Goal: Use online tool/utility: Utilize a website feature to perform a specific function

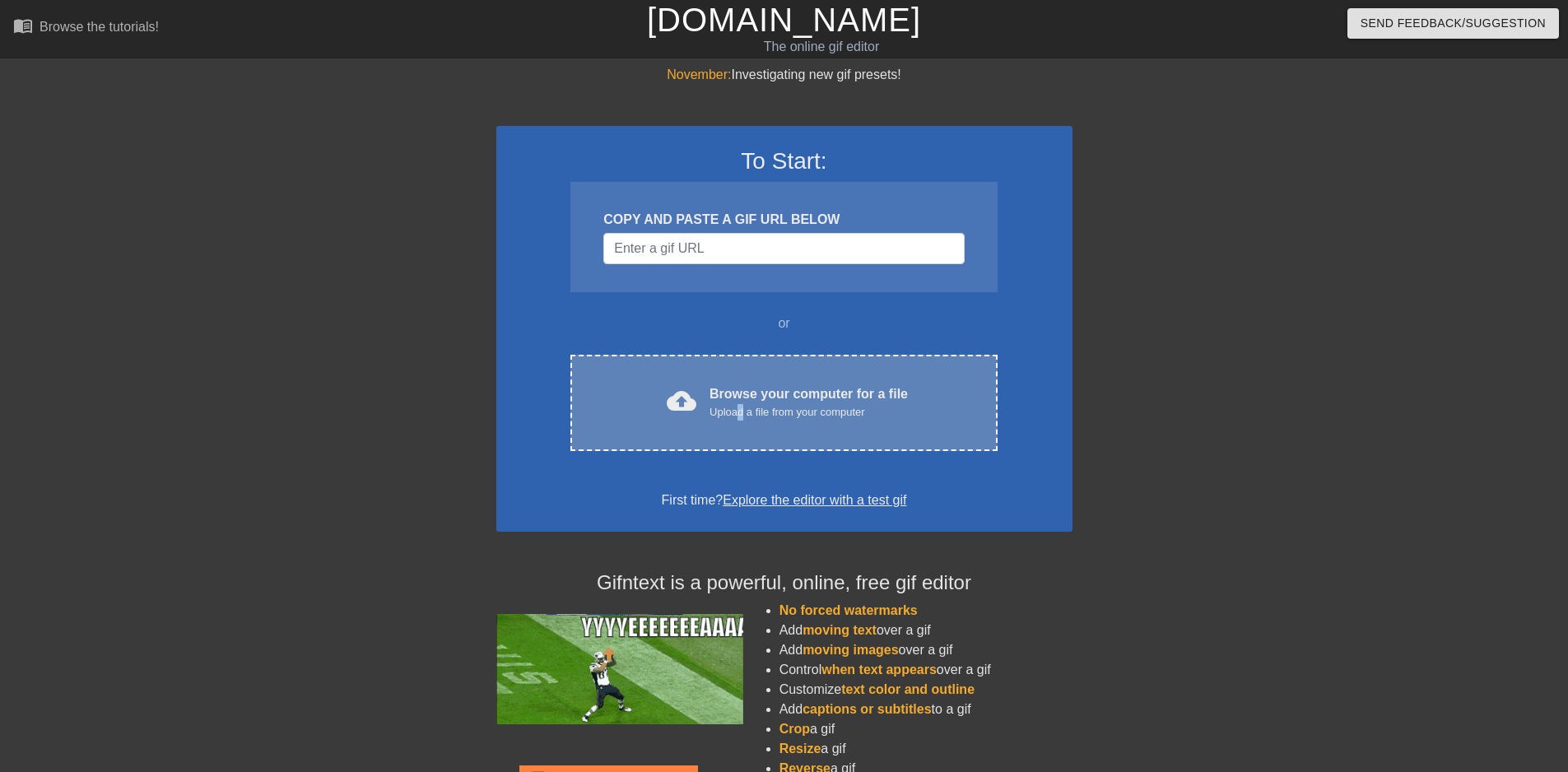
click at [740, 408] on div "Upload a file from your computer" at bounding box center [809, 411] width 198 height 16
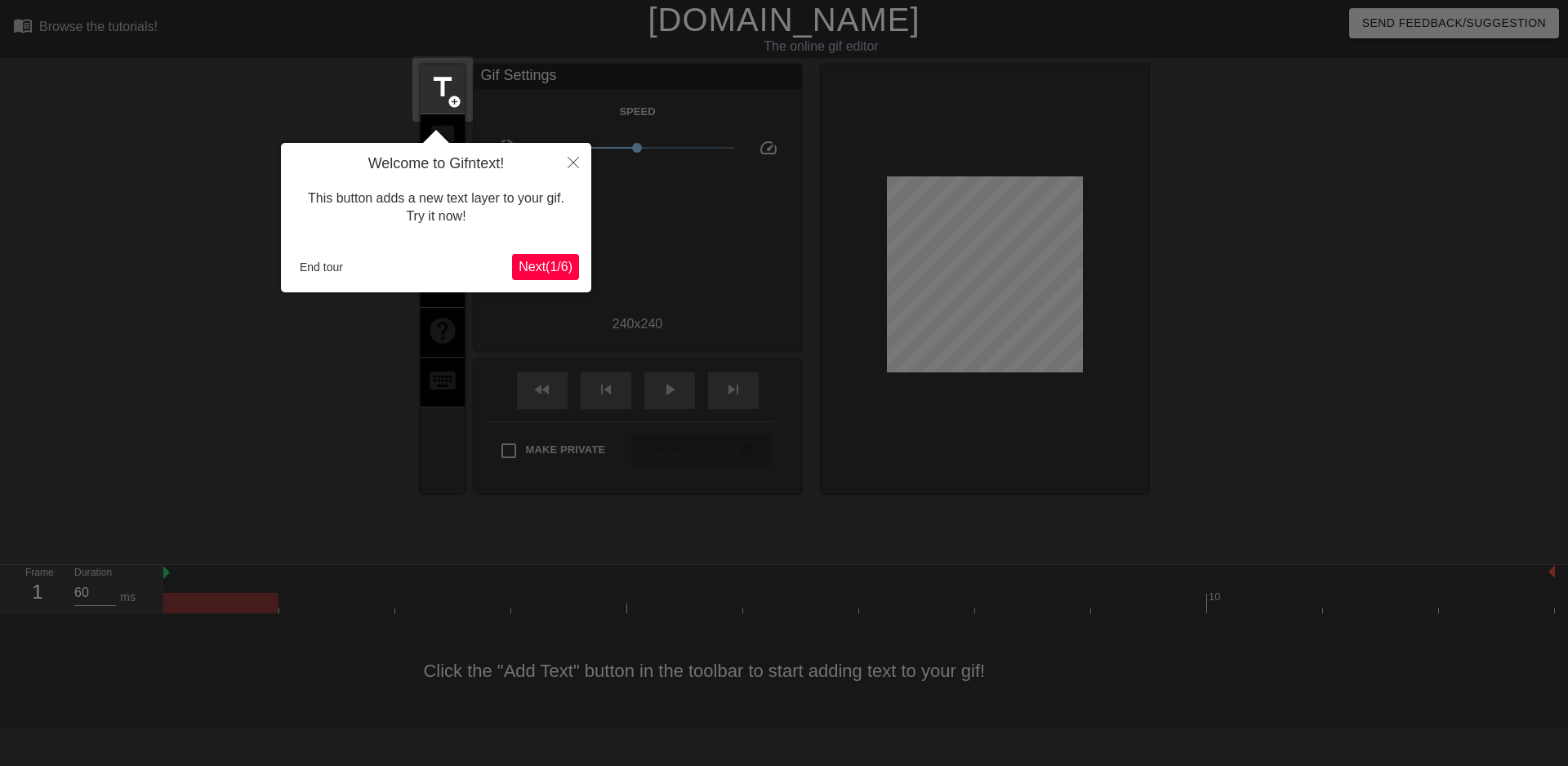
click at [537, 265] on span "Next ( 1 / 6 )" at bounding box center [546, 266] width 54 height 14
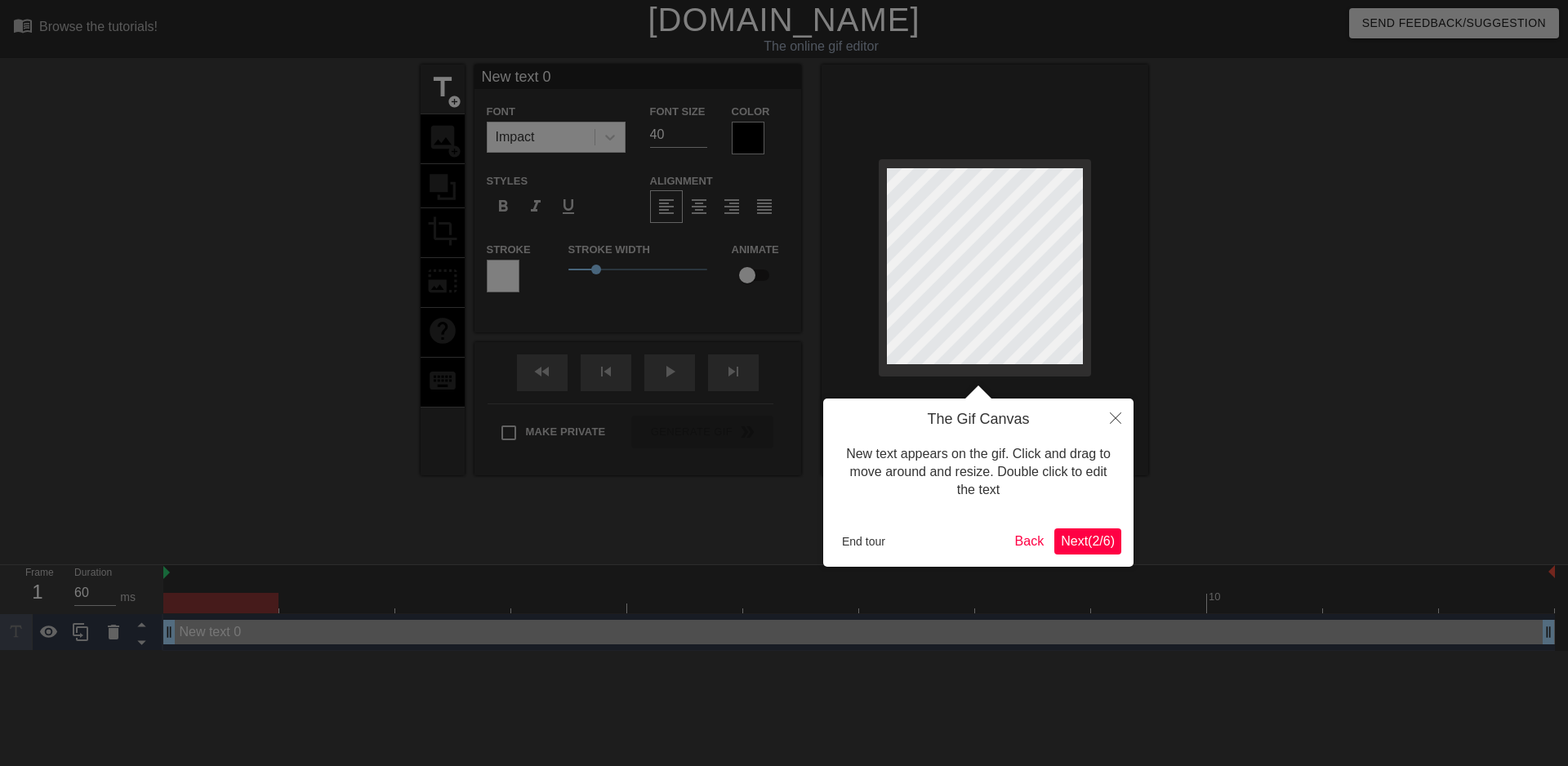
click at [1095, 544] on span "Next ( 2 / 6 )" at bounding box center [1088, 541] width 54 height 14
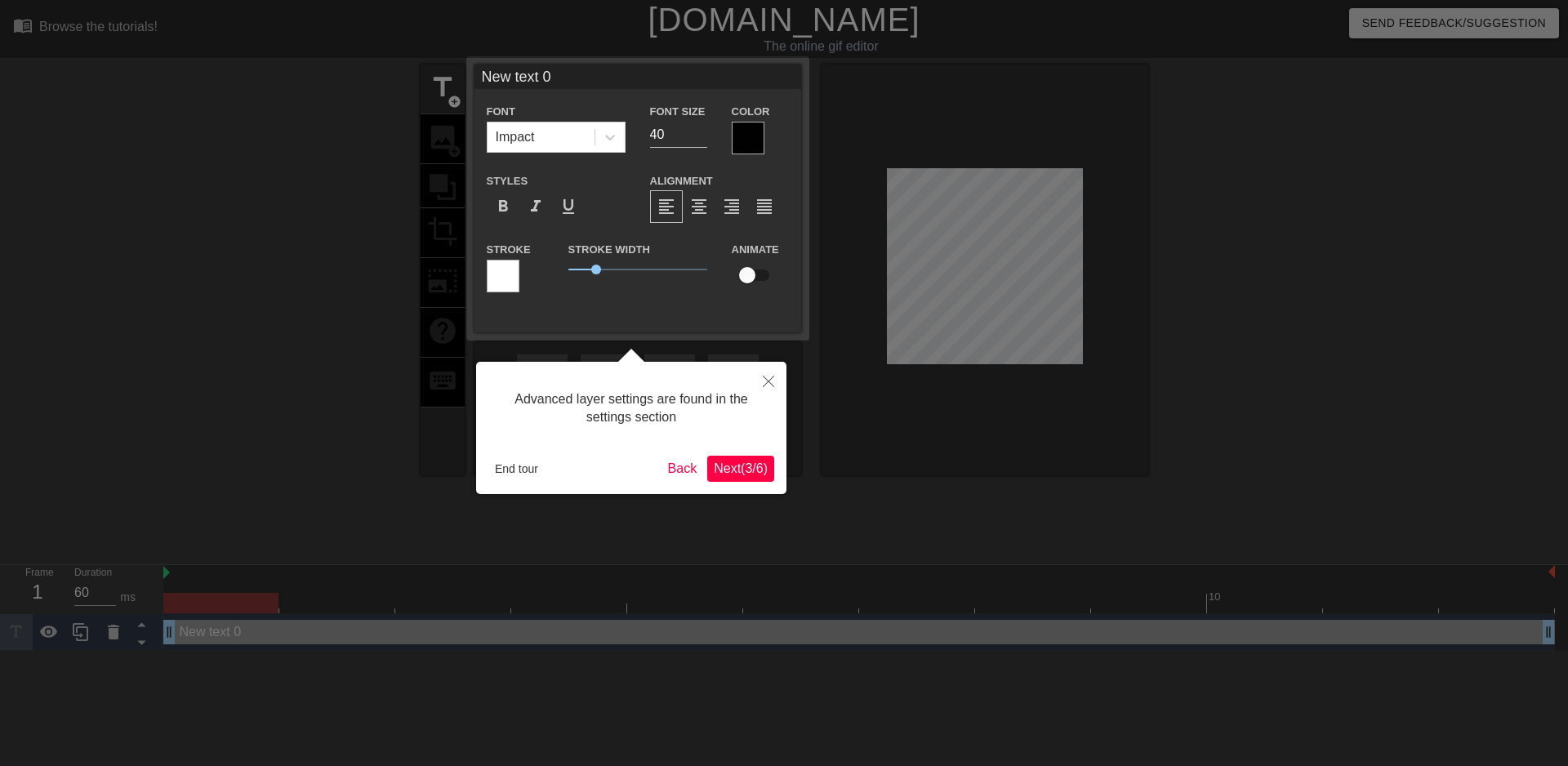
click at [733, 467] on span "Next ( 3 / 6 )" at bounding box center [741, 468] width 54 height 14
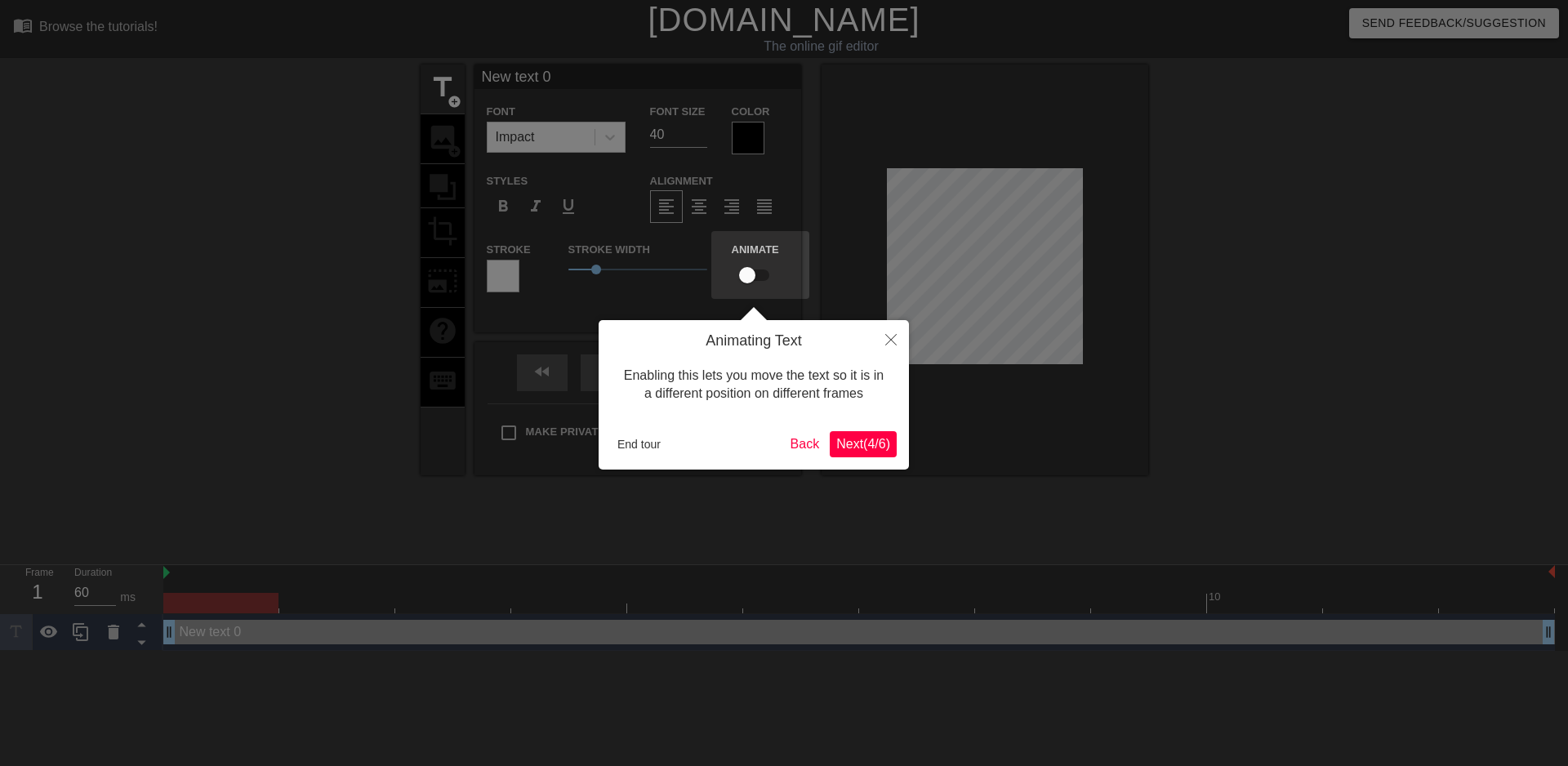
click at [852, 449] on span "Next ( 4 / 6 )" at bounding box center [863, 444] width 54 height 14
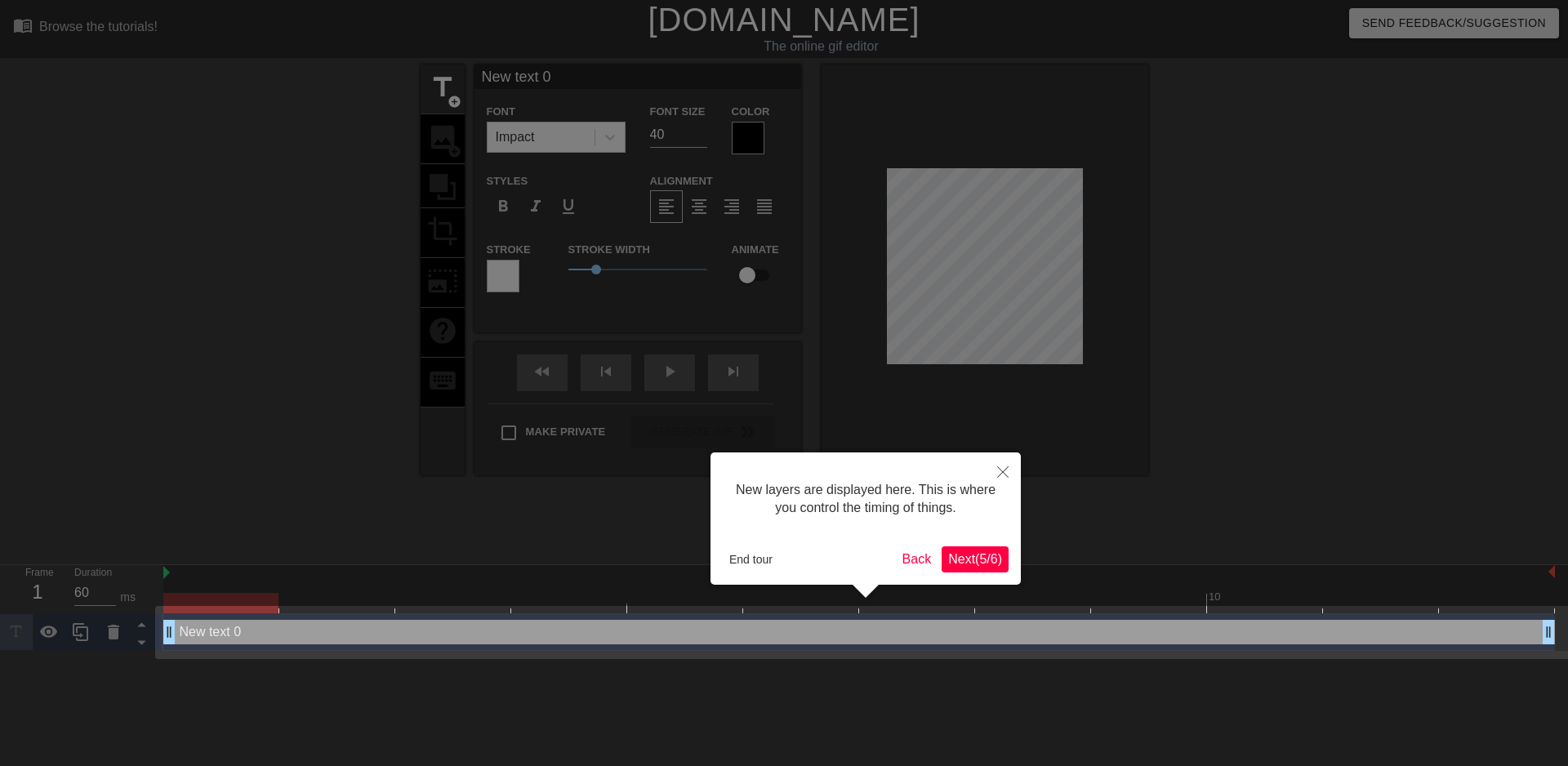
click at [983, 561] on span "Next ( 5 / 6 )" at bounding box center [975, 559] width 54 height 14
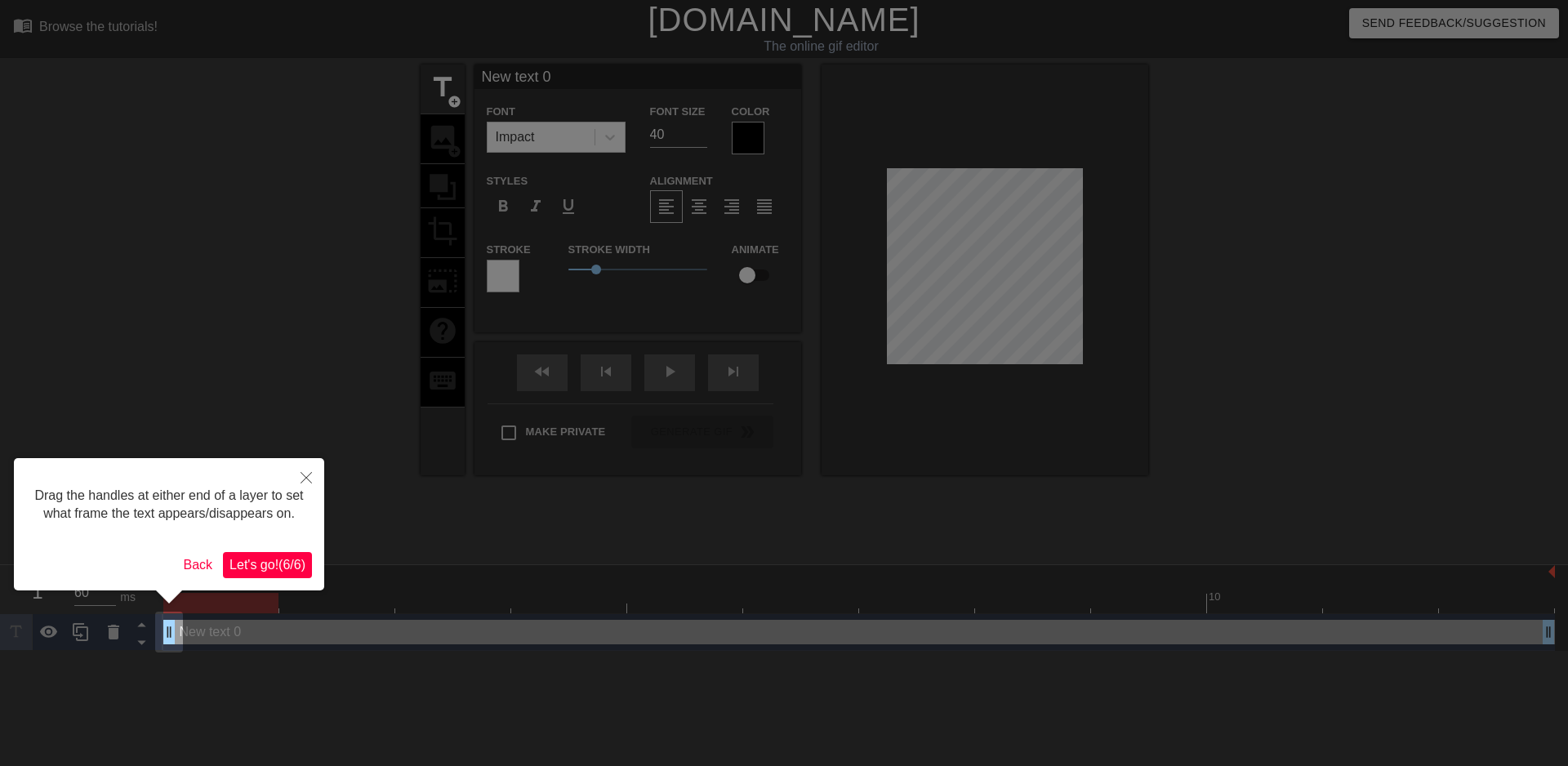
click at [256, 559] on span "Let's go! ( 6 / 6 )" at bounding box center [267, 565] width 76 height 14
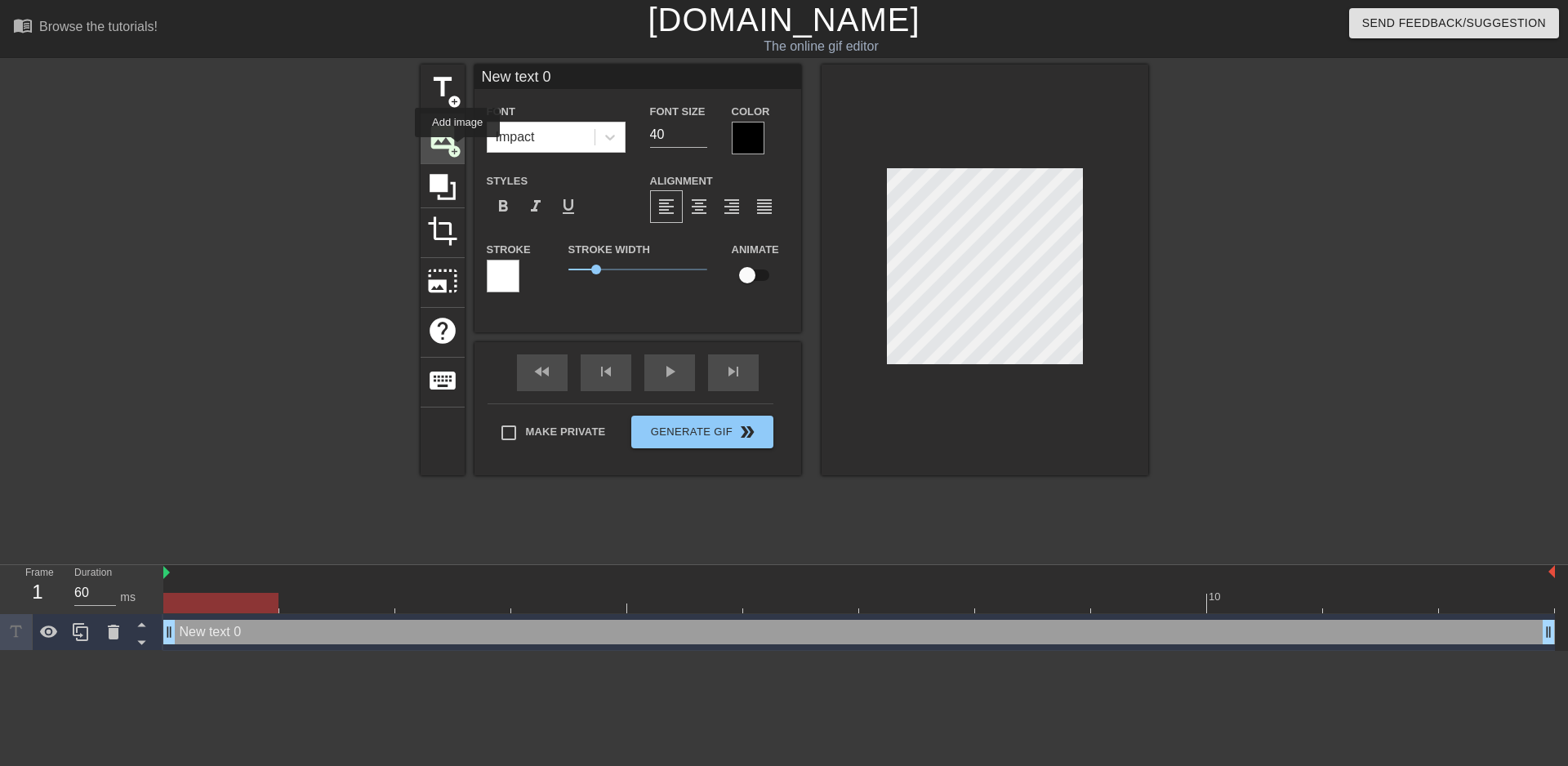
click at [458, 149] on span "add_circle" at bounding box center [454, 151] width 14 height 14
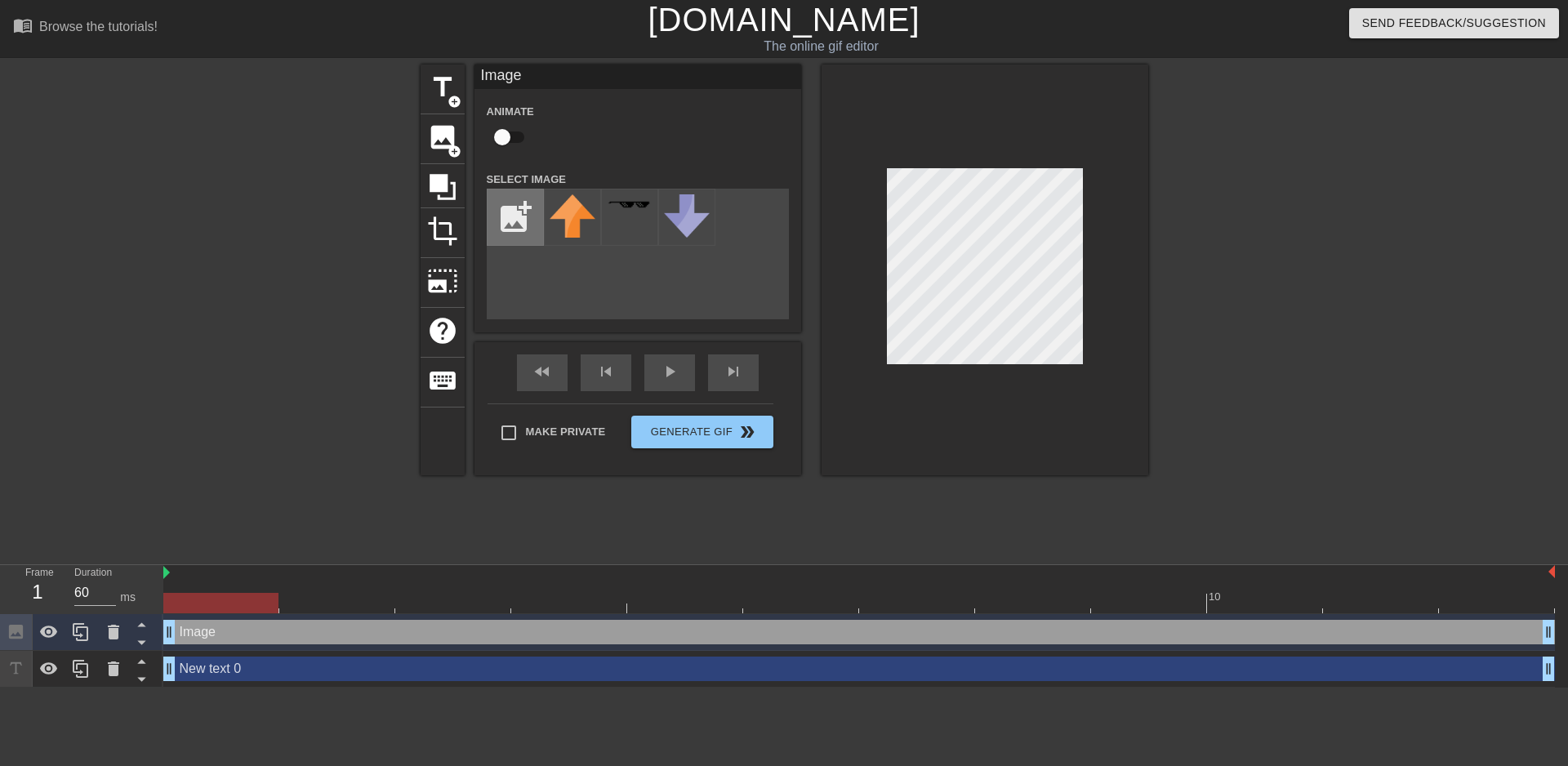
click at [528, 207] on input "file" at bounding box center [515, 216] width 55 height 55
type input "C:\fakepath\coollogo_com-17264262.png"
click at [593, 212] on img at bounding box center [572, 204] width 46 height 14
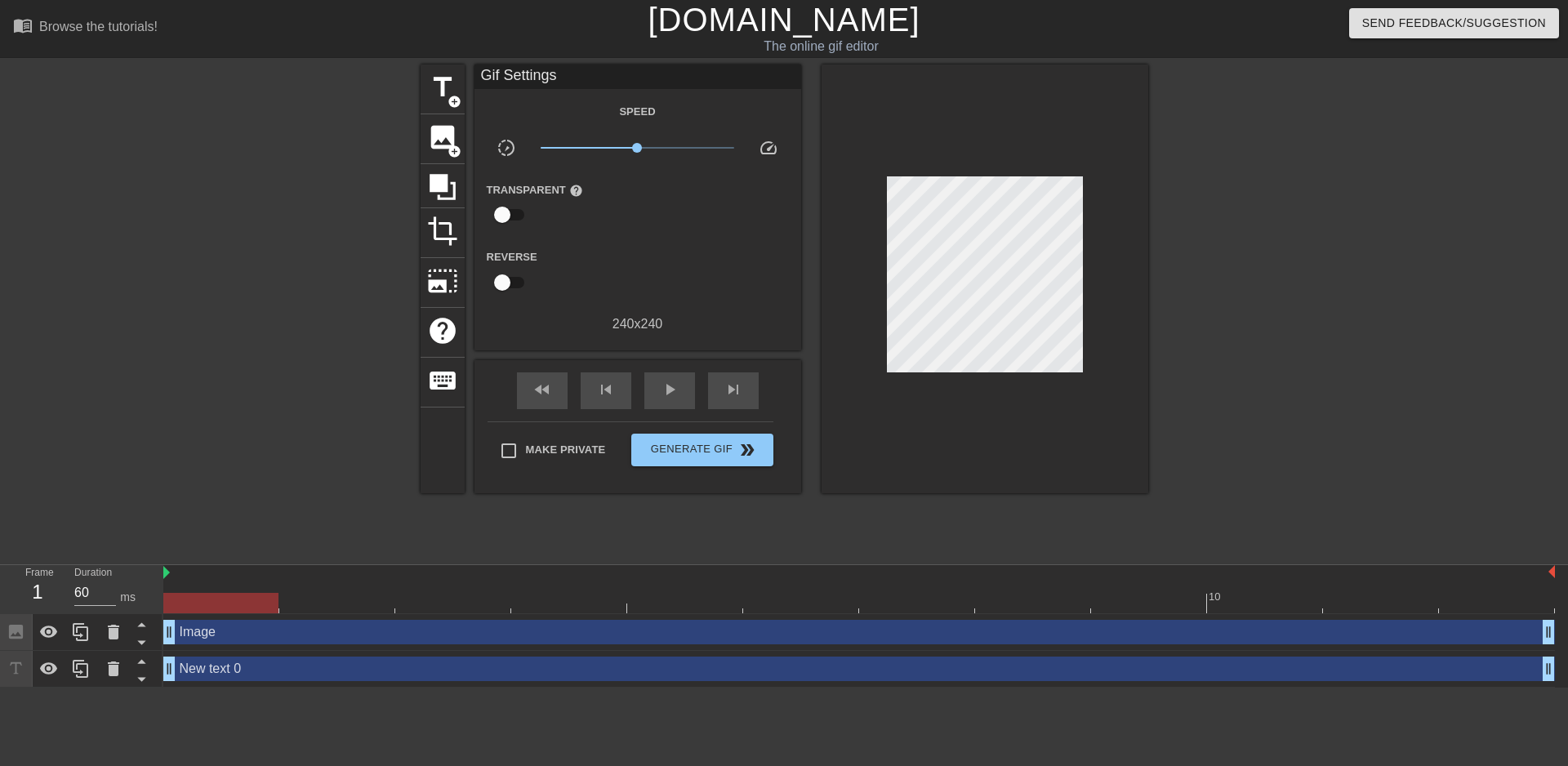
drag, startPoint x: 1279, startPoint y: 266, endPoint x: 1270, endPoint y: 266, distance: 9.0
click at [1278, 266] on div at bounding box center [1291, 309] width 245 height 490
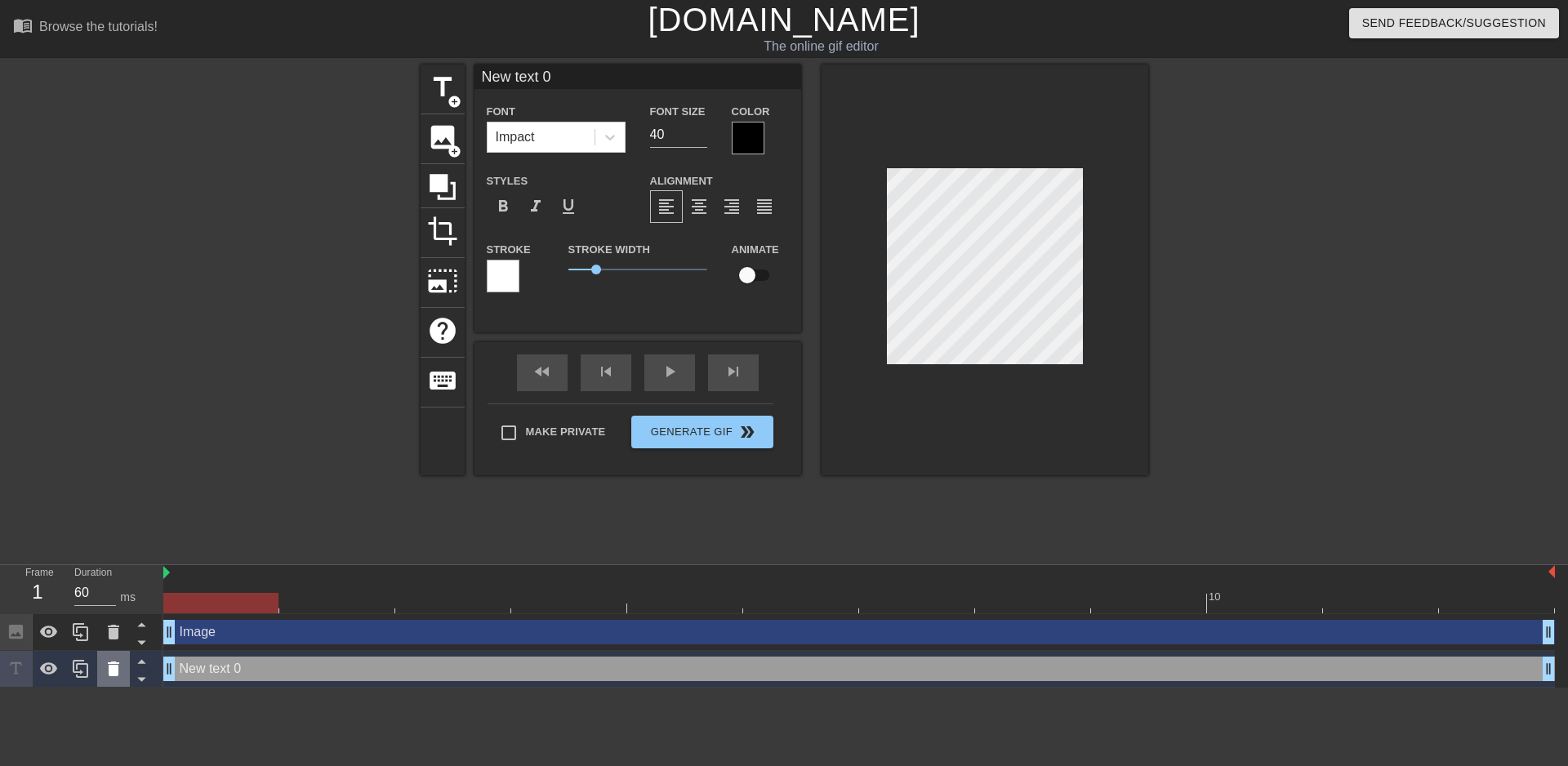
click at [107, 670] on icon at bounding box center [113, 669] width 20 height 20
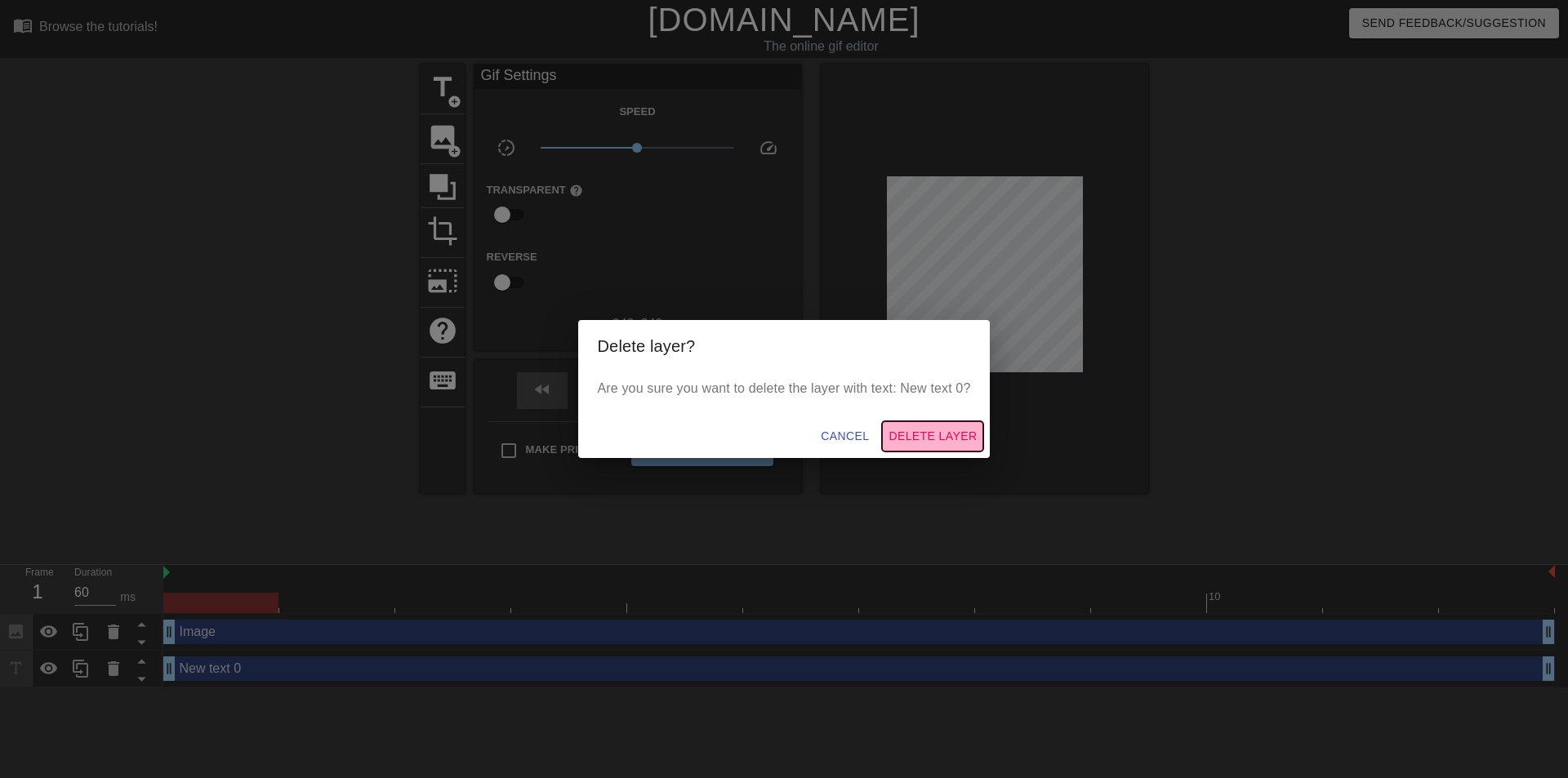
click at [905, 440] on span "Delete Layer" at bounding box center [932, 436] width 88 height 21
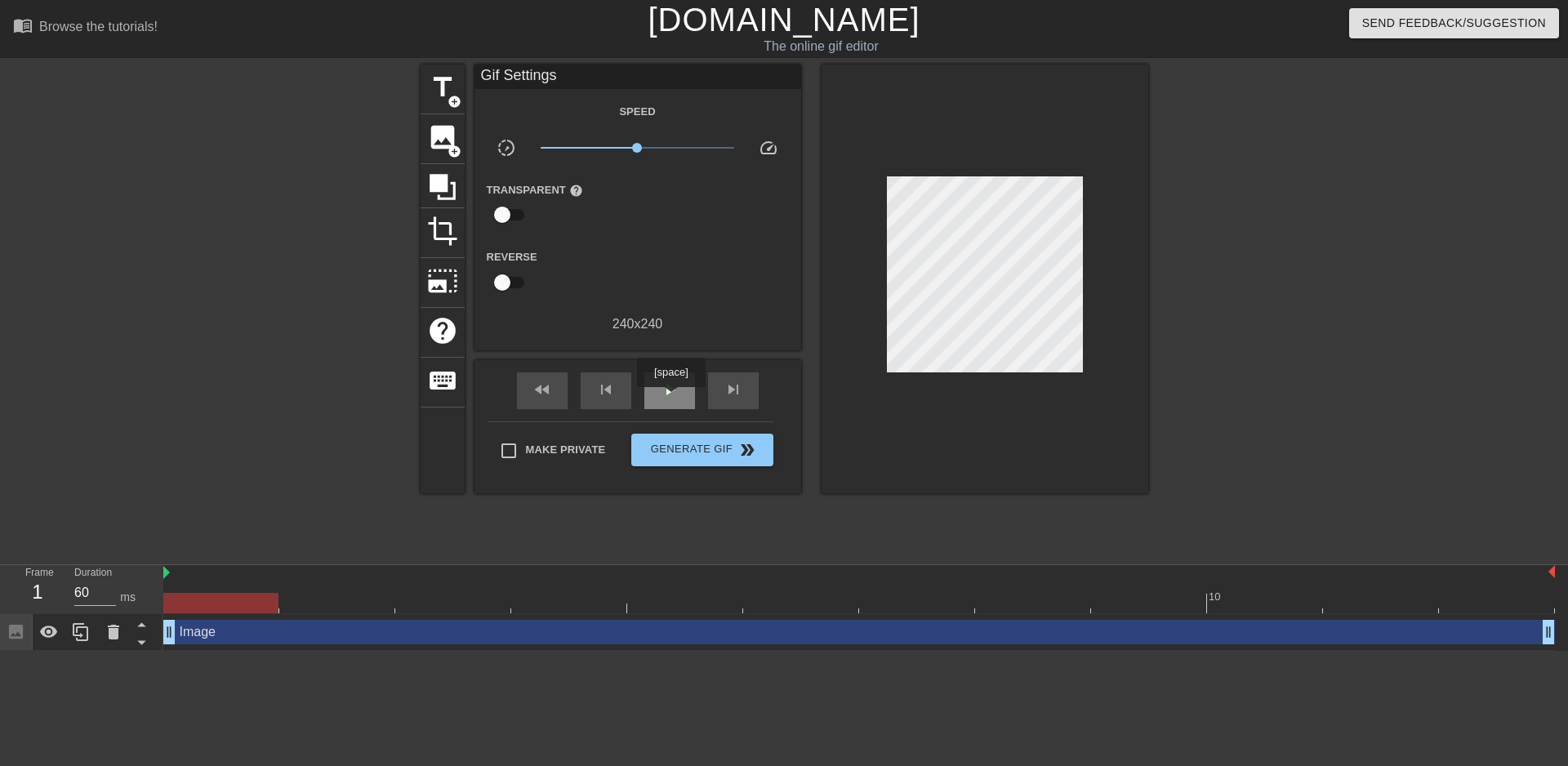
click at [670, 399] on div "play_arrow" at bounding box center [669, 390] width 51 height 37
click at [671, 383] on span "pause" at bounding box center [669, 390] width 20 height 20
click at [169, 605] on div at bounding box center [858, 603] width 1392 height 21
click at [1165, 210] on div "title add_circle image add_circle crop photo_size_select_large help keyboard Gi…" at bounding box center [784, 309] width 1568 height 490
click at [696, 445] on span "Generate Gif double_arrow" at bounding box center [701, 449] width 128 height 20
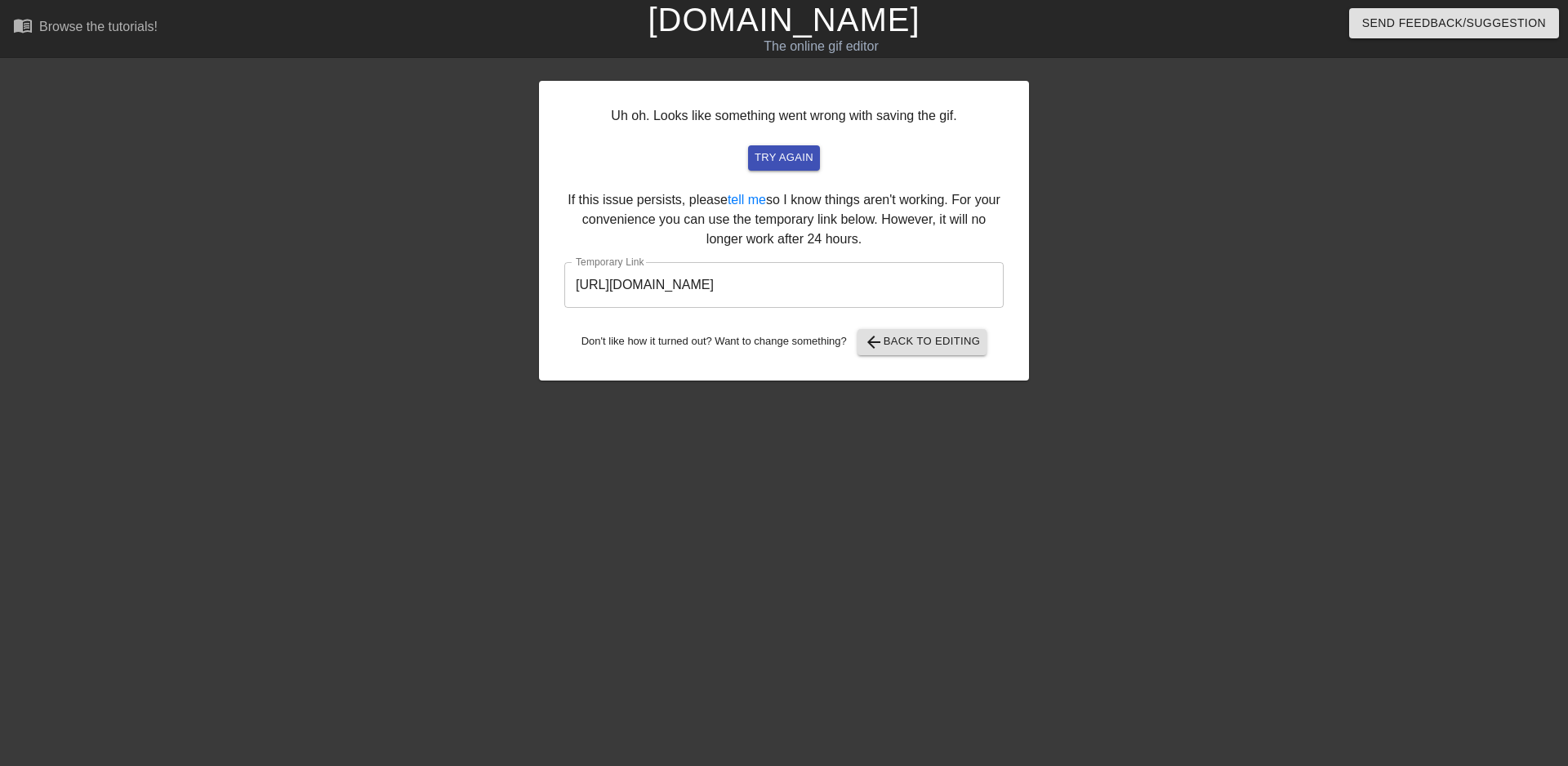
click at [843, 292] on input "[URL][DOMAIN_NAME]" at bounding box center [784, 285] width 439 height 46
click at [843, 292] on input "[URL][DOMAIN_NAME]" at bounding box center [784, 285] width 439 height 46
click at [842, 292] on input "[URL][DOMAIN_NAME]" at bounding box center [784, 285] width 439 height 46
drag, startPoint x: 920, startPoint y: 281, endPoint x: 508, endPoint y: 279, distance: 412.0
click at [508, 279] on div "Uh oh. Looks like something went wrong with saving the gif. try again If this i…" at bounding box center [784, 309] width 1568 height 490
